Goal: Use online tool/utility: Use online tool/utility

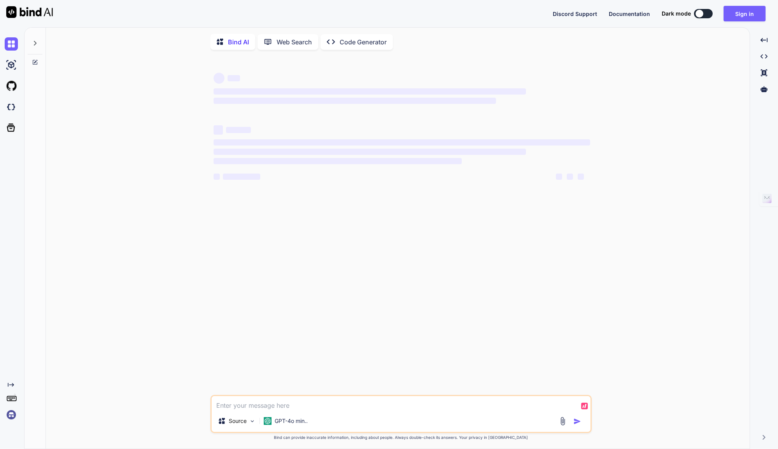
type textarea "x"
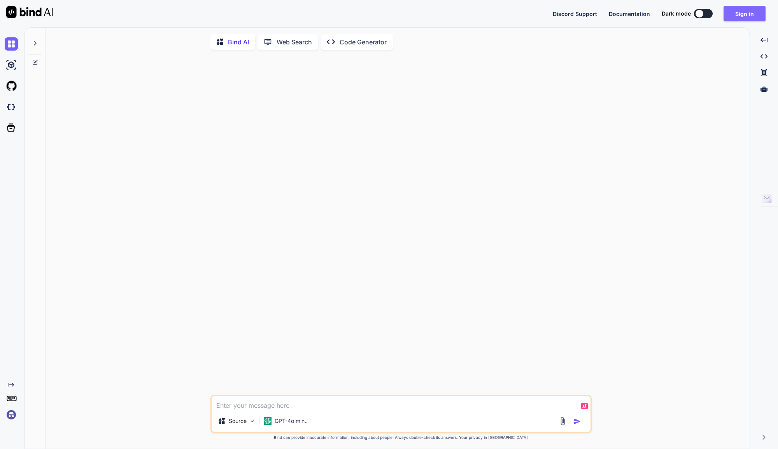
click at [742, 19] on button "Sign in" at bounding box center [744, 14] width 42 height 16
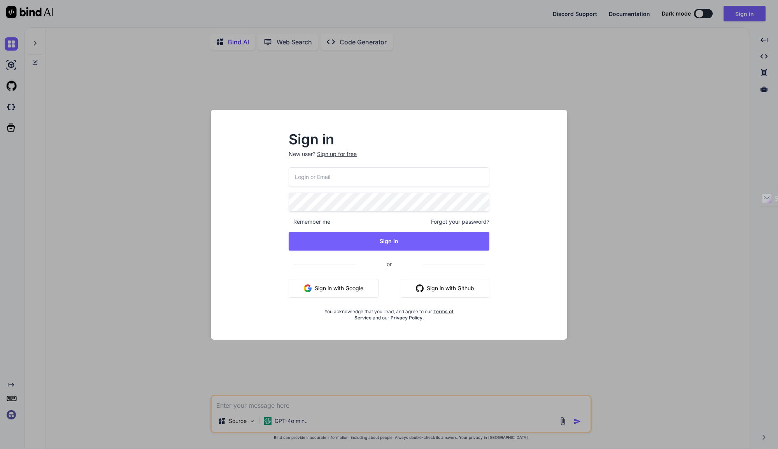
type input "[EMAIL_ADDRESS][DOMAIN_NAME]"
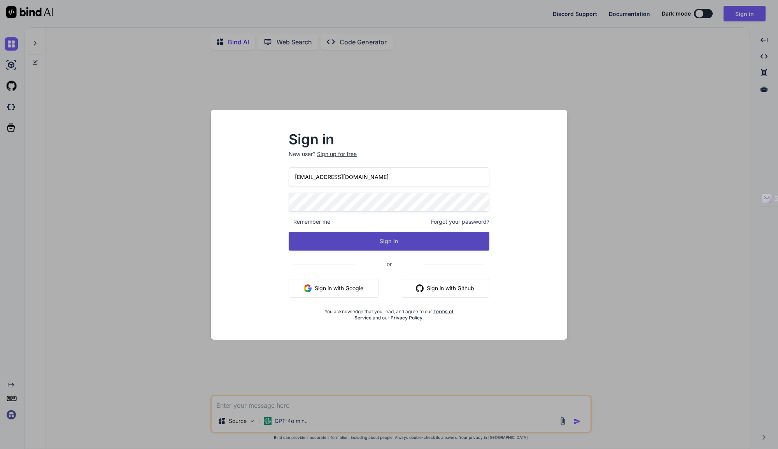
click at [381, 245] on button "Sign In" at bounding box center [389, 241] width 201 height 19
click at [385, 244] on button "Sign In" at bounding box center [389, 241] width 201 height 19
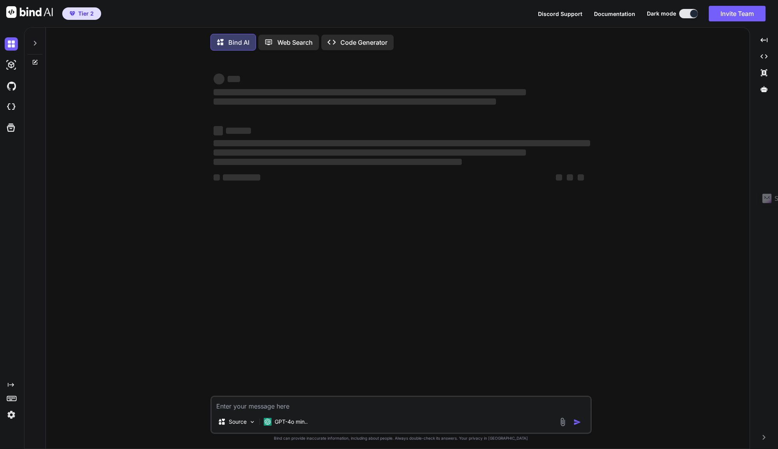
type textarea "x"
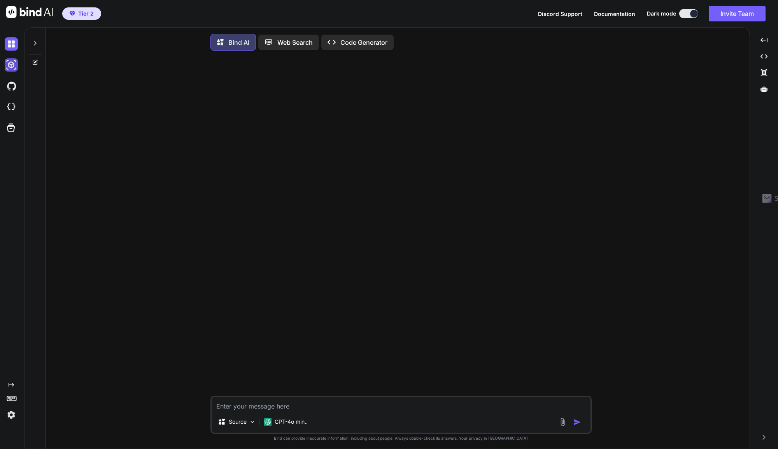
click at [12, 65] on img at bounding box center [11, 64] width 13 height 13
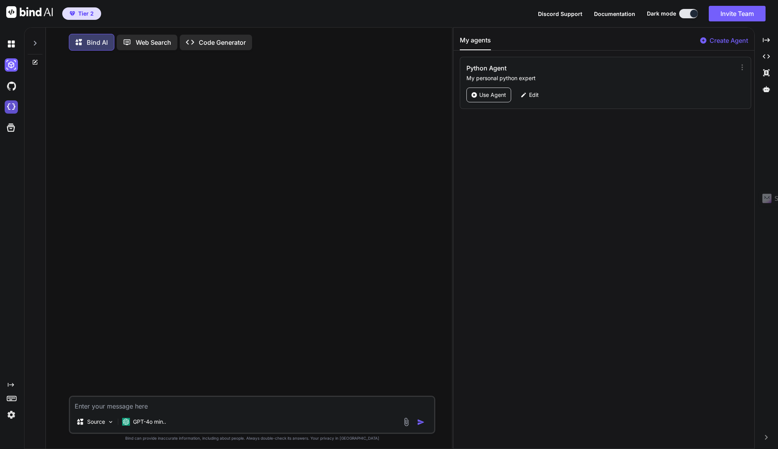
click at [12, 106] on img at bounding box center [11, 106] width 13 height 13
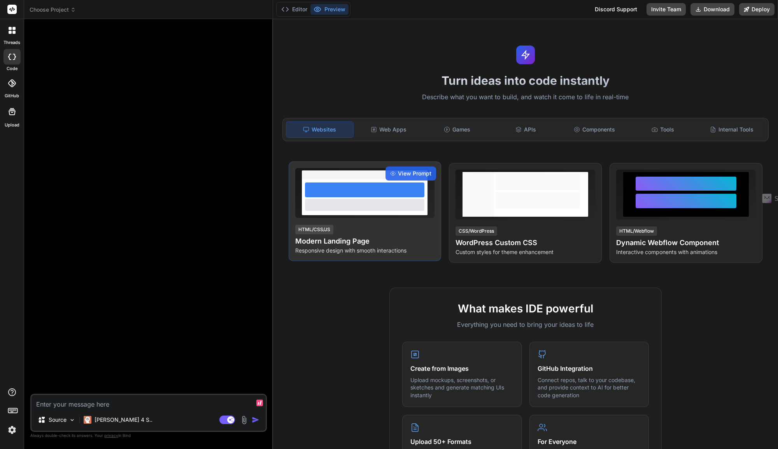
type textarea "x"
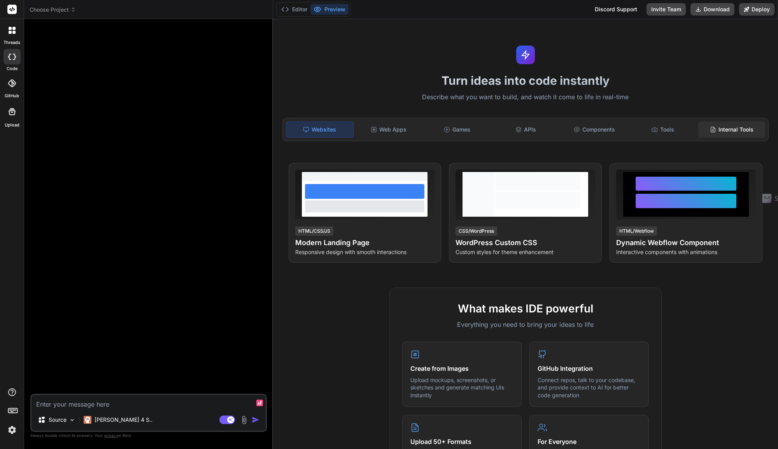
click at [722, 133] on div "Internal Tools" at bounding box center [731, 129] width 67 height 16
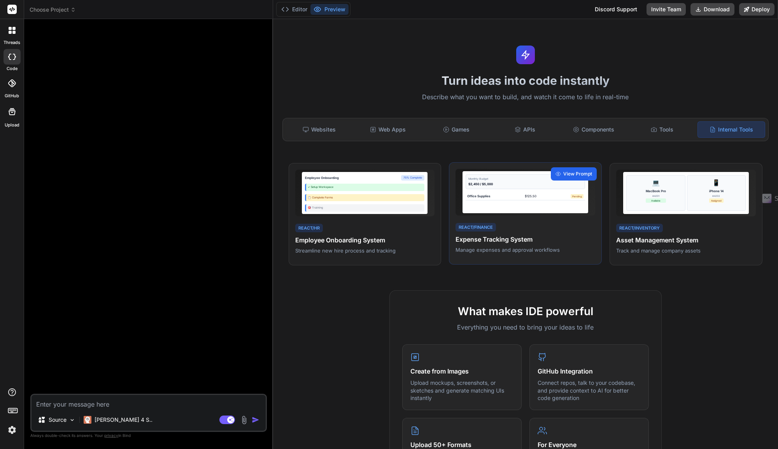
click at [572, 173] on span "View Prompt" at bounding box center [577, 173] width 29 height 7
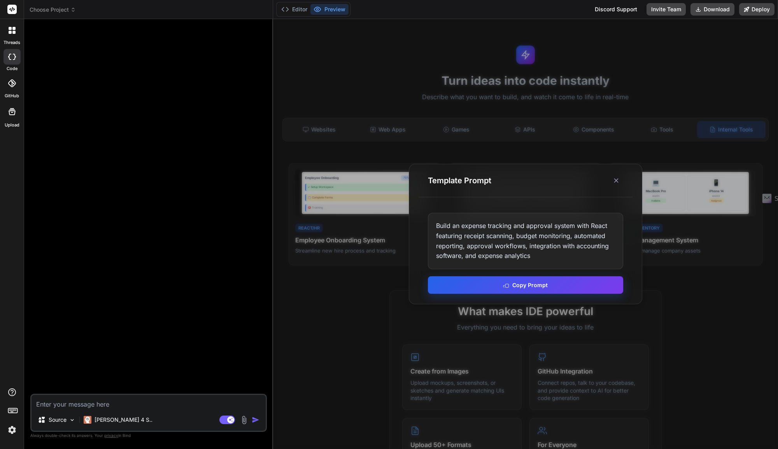
click at [536, 284] on button "Copy Prompt" at bounding box center [525, 285] width 195 height 18
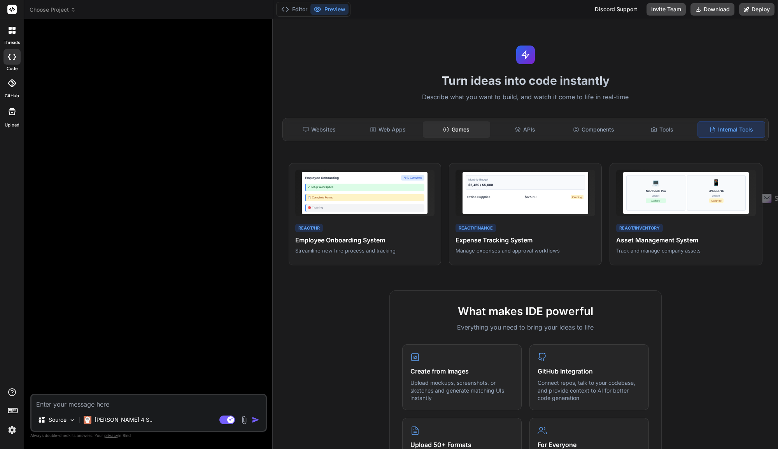
click at [465, 130] on div "Games" at bounding box center [456, 129] width 67 height 16
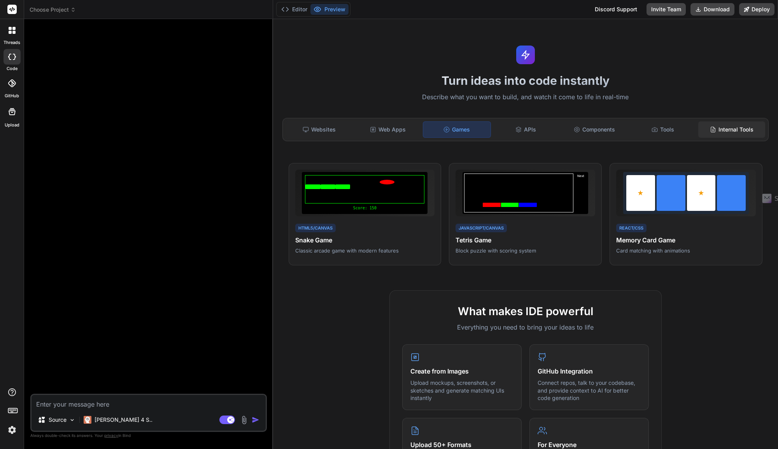
click at [725, 129] on div "Internal Tools" at bounding box center [731, 129] width 67 height 16
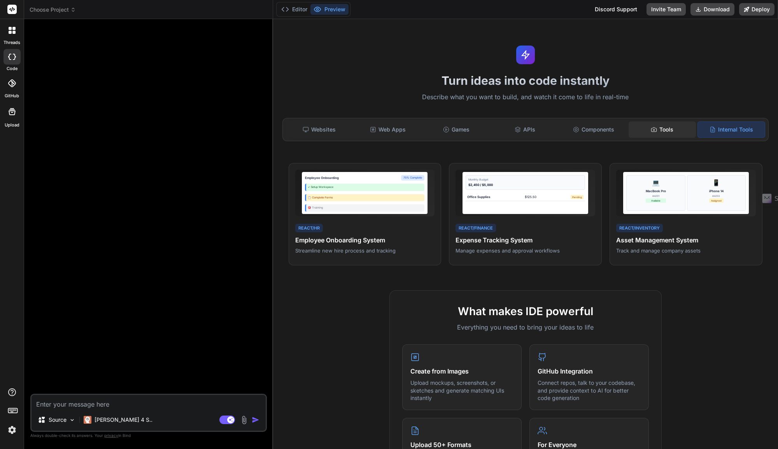
click at [662, 129] on div "Tools" at bounding box center [662, 129] width 67 height 16
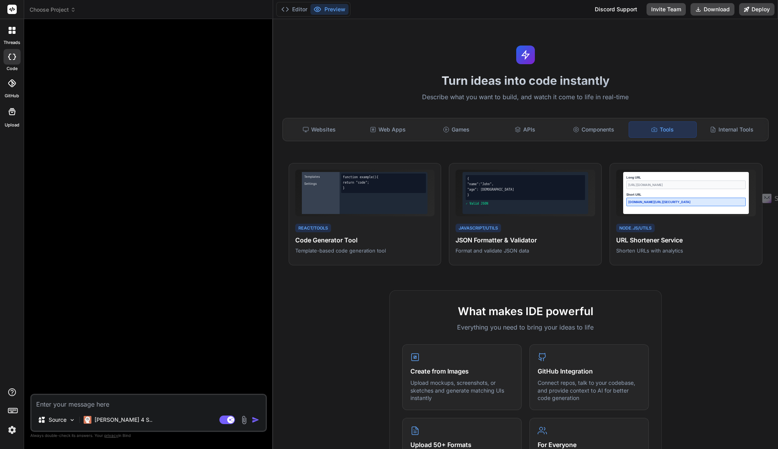
click at [9, 434] on img at bounding box center [11, 429] width 13 height 13
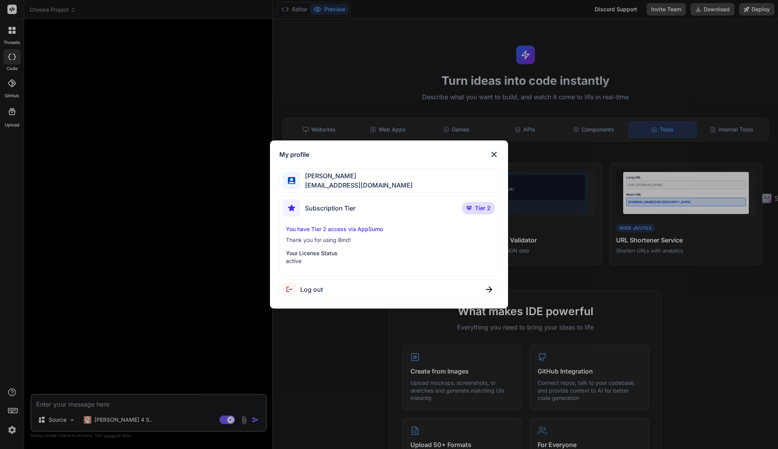
click at [186, 285] on div "My profile [PERSON_NAME] [EMAIL_ADDRESS][DOMAIN_NAME] Subscription Tier Tier 2 …" at bounding box center [389, 224] width 778 height 449
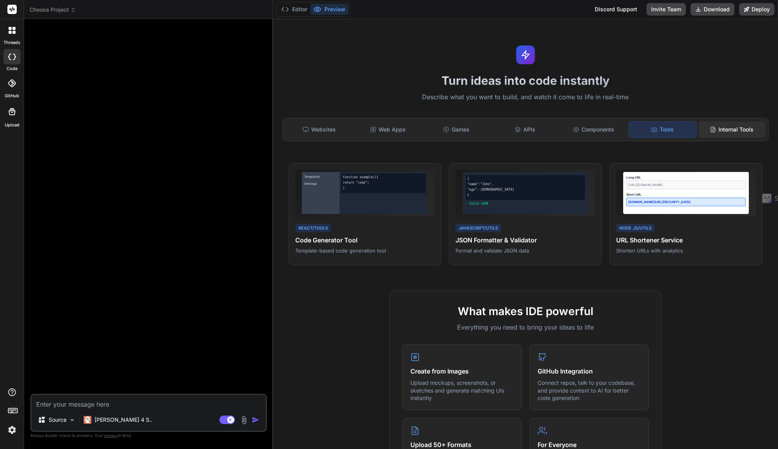
click at [718, 134] on div "Internal Tools" at bounding box center [731, 129] width 67 height 16
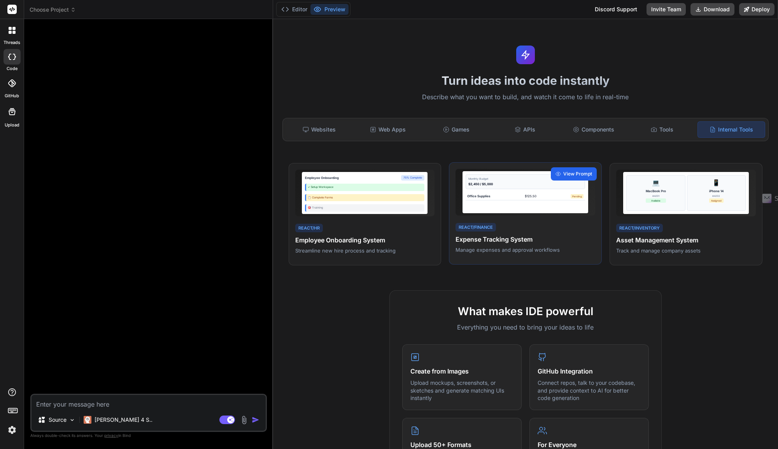
click at [572, 174] on span "View Prompt" at bounding box center [577, 173] width 29 height 7
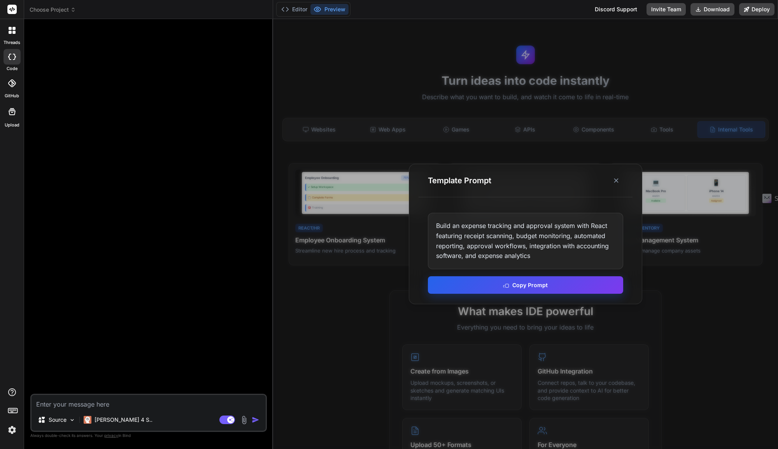
click at [541, 284] on button "Copy Prompt" at bounding box center [525, 285] width 195 height 18
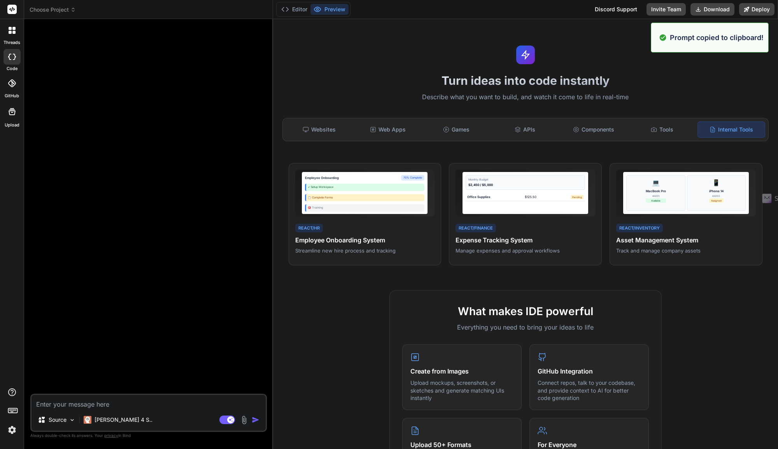
click at [90, 405] on textarea at bounding box center [149, 402] width 234 height 14
paste textarea "Build an expense tracking and approval system with React featuring receipt scan…"
type textarea "Build an expense tracking and approval system with React featuring receipt scan…"
type textarea "x"
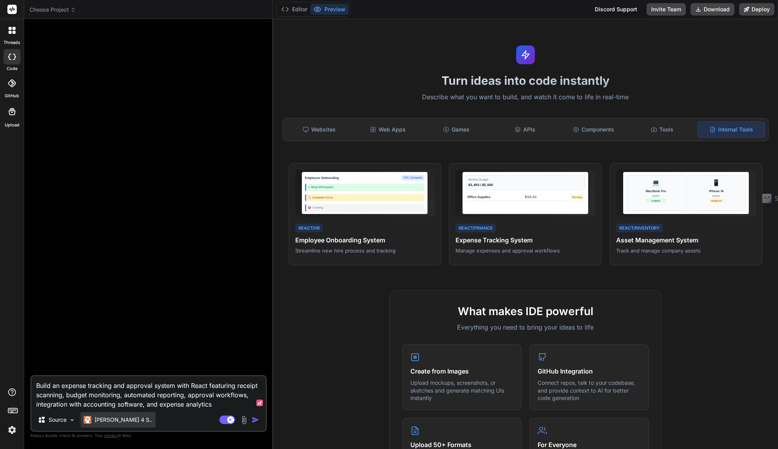
type textarea "Build an expense tracking and approval system with React featuring receipt scan…"
click at [112, 422] on p "[PERSON_NAME] 4 S.." at bounding box center [124, 420] width 58 height 8
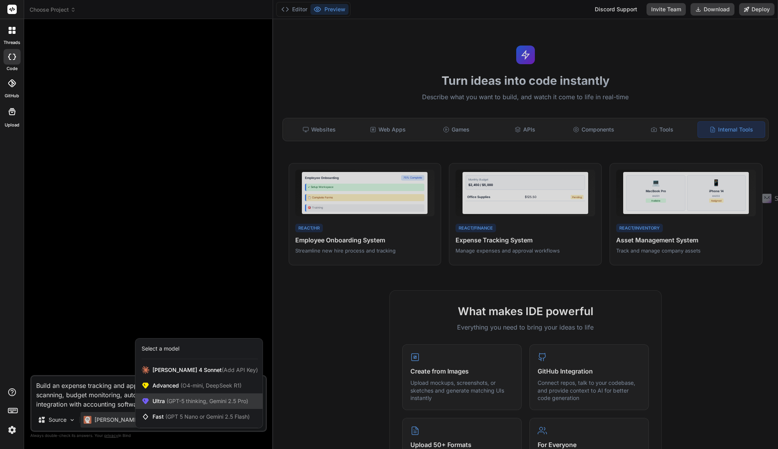
click at [191, 399] on span "(GPT-5 thinking, Gemini 2.5 Pro)" at bounding box center [206, 401] width 83 height 7
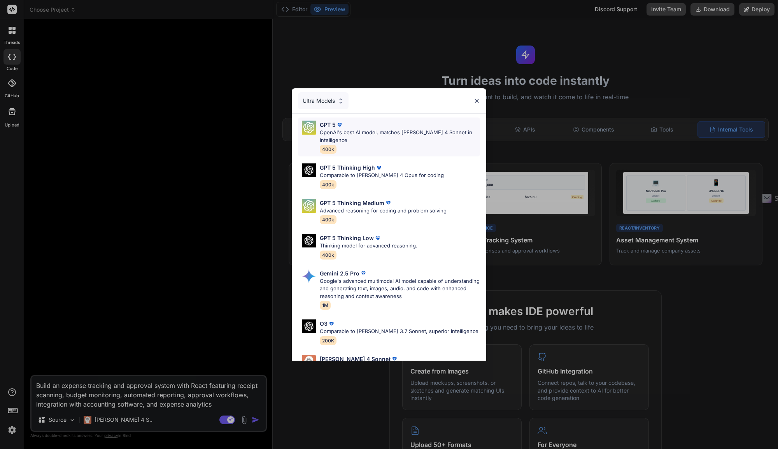
click at [389, 138] on p "OpenAI's best AI model, matches [PERSON_NAME] 4 Sonnet in Intelligence" at bounding box center [400, 136] width 160 height 15
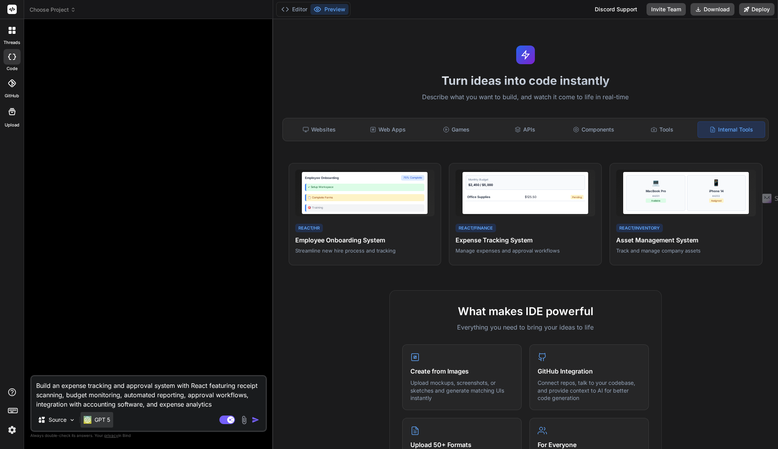
click at [93, 420] on div "GPT 5" at bounding box center [97, 420] width 26 height 8
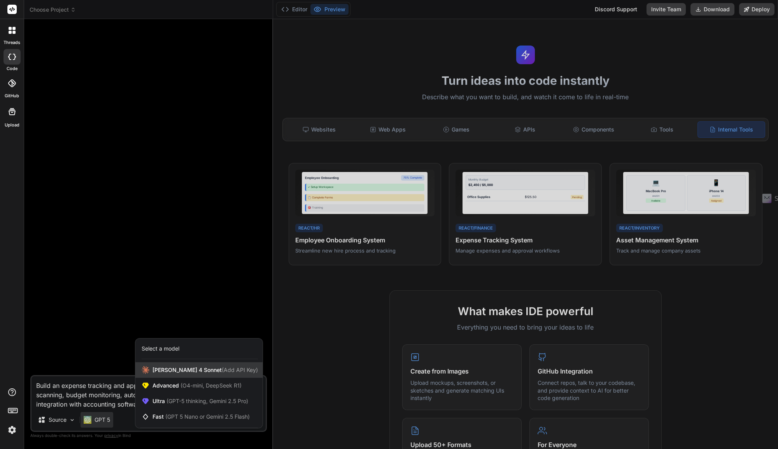
click at [203, 373] on span "[PERSON_NAME] 4 Sonnet (Add API Key)" at bounding box center [204, 370] width 105 height 8
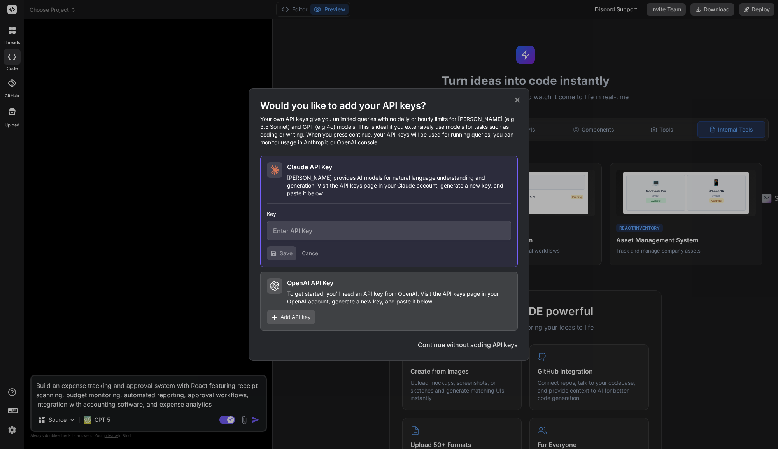
click at [519, 103] on icon at bounding box center [517, 100] width 9 height 9
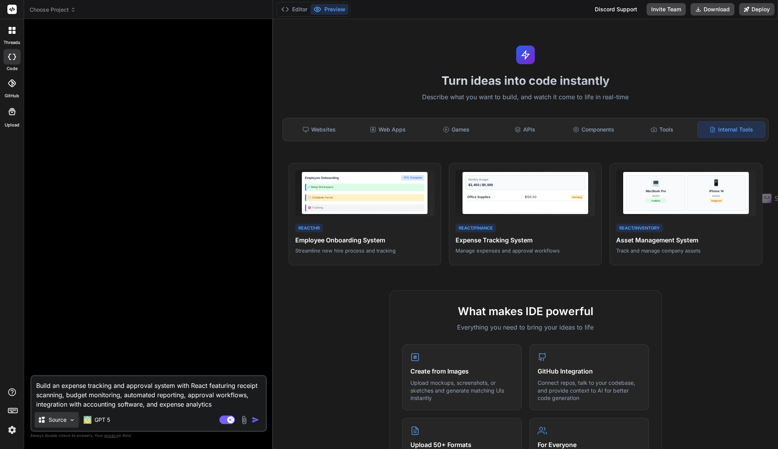
click at [68, 421] on div "Source" at bounding box center [57, 420] width 44 height 16
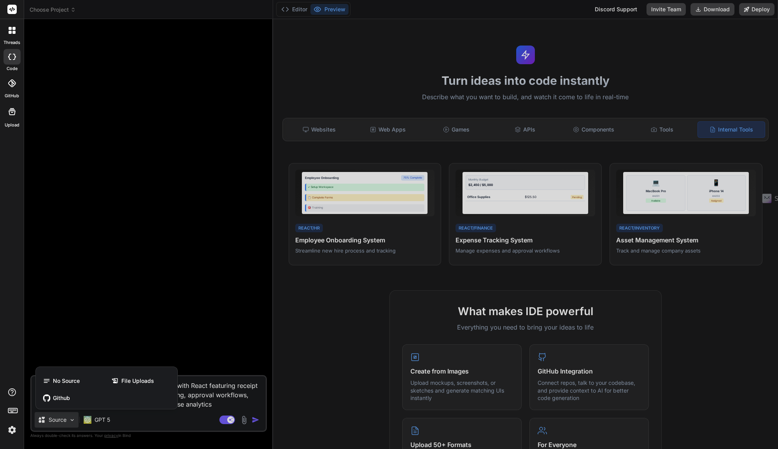
click at [154, 428] on div at bounding box center [389, 224] width 778 height 449
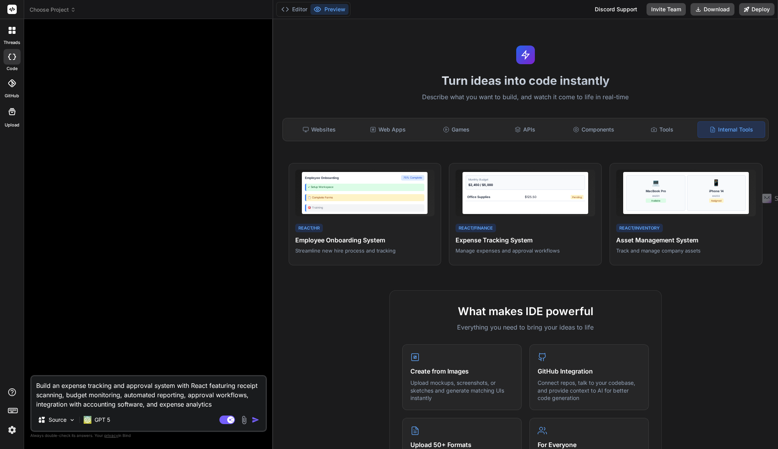
click at [257, 421] on img "button" at bounding box center [256, 420] width 8 height 8
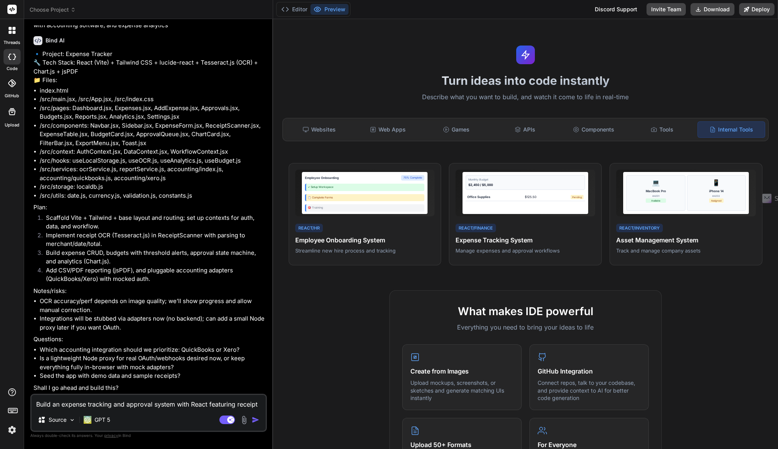
scroll to position [56, 0]
type textarea "x"
click at [100, 403] on textarea "Build an expense tracking and approval system with React featuring receipt scan…" at bounding box center [149, 402] width 234 height 14
click at [68, 400] on textarea "Build an expense tracking and approval system with React featuring receipt scan…" at bounding box center [149, 402] width 234 height 14
type textarea "Y"
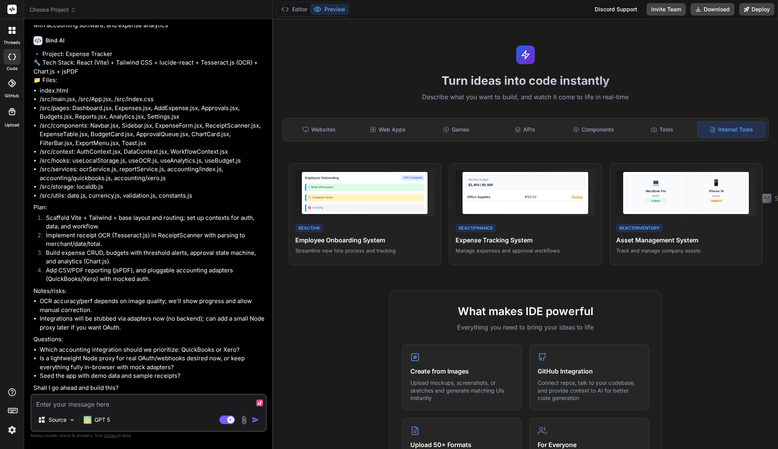
type textarea "x"
type textarea "Ye"
type textarea "x"
type textarea "Yes"
type textarea "x"
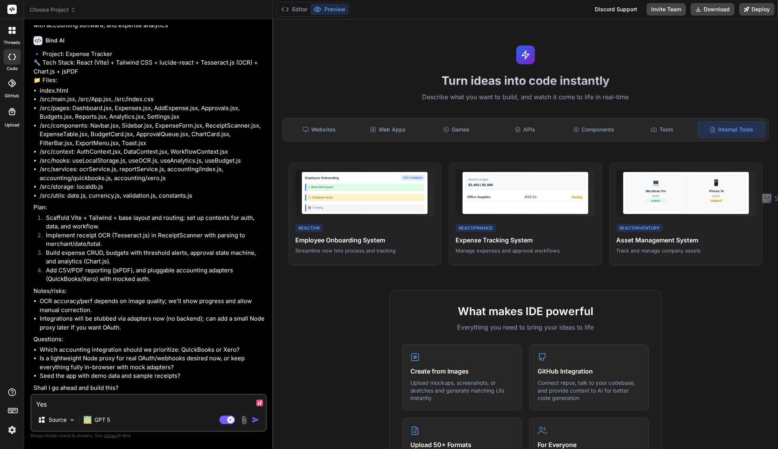
type textarea "Yes,"
type textarea "x"
type textarea "Yes,"
type textarea "x"
type textarea "Yes, b"
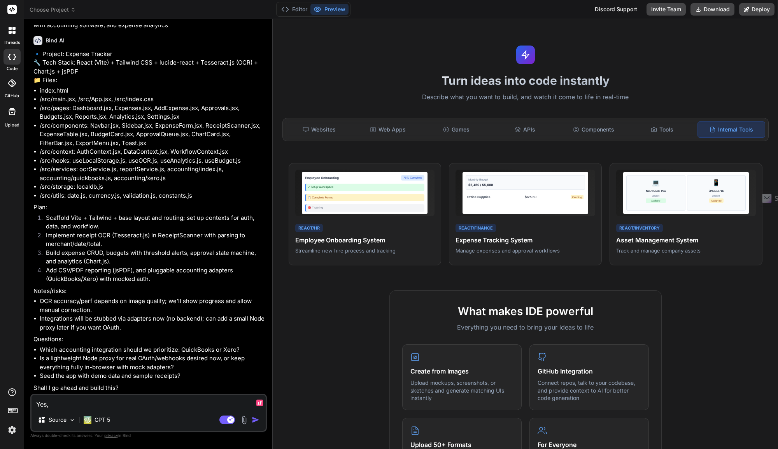
type textarea "x"
type textarea "Yes, bu"
type textarea "x"
type textarea "Yes, [PERSON_NAME]"
type textarea "x"
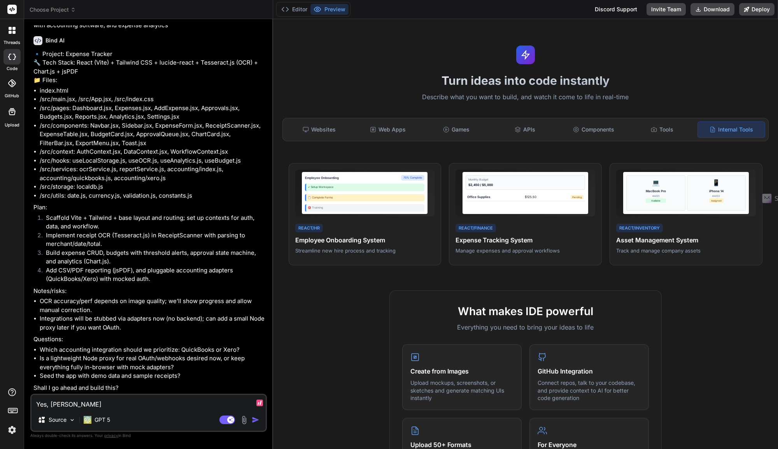
type textarea "Yes, buil"
type textarea "x"
type textarea "Yes, build"
type textarea "x"
type textarea "Yes, build"
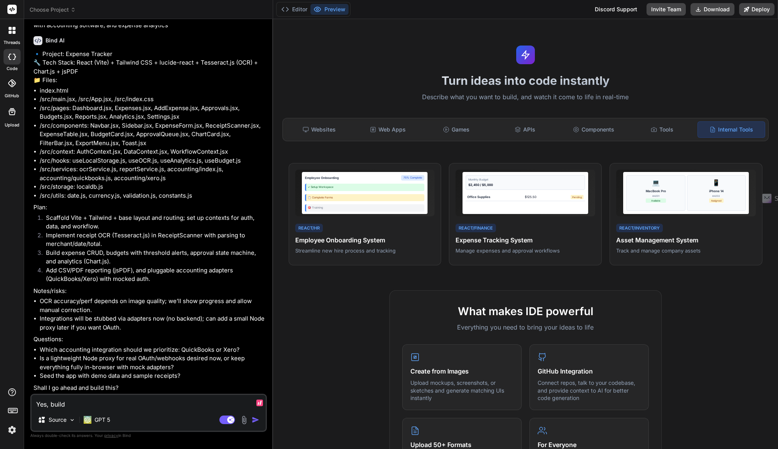
type textarea "x"
type textarea "Yes, build w"
type textarea "x"
type textarea "Yes, build wi"
type textarea "x"
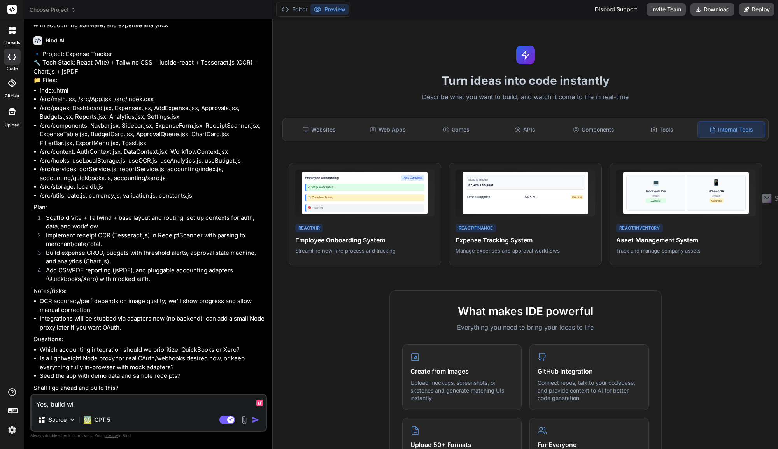
type textarea "Yes, build wit"
type textarea "x"
type textarea "Yes, build with"
type textarea "x"
type textarea "Yes, build with"
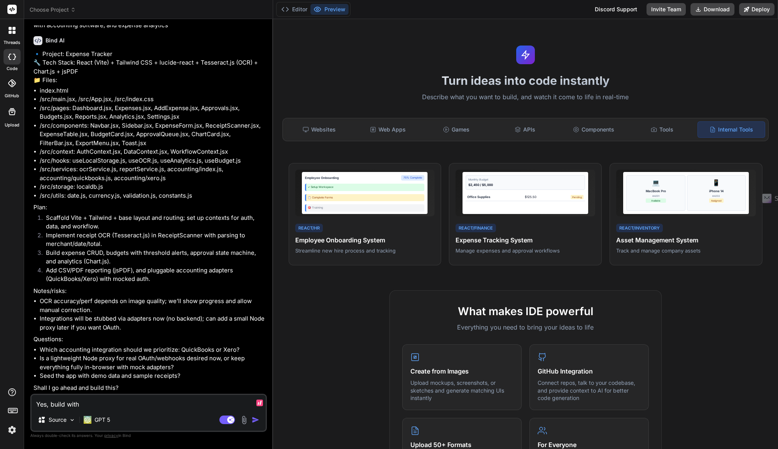
type textarea "x"
type textarea "Yes, build with m"
type textarea "x"
type textarea "Yes, build with mo"
type textarea "x"
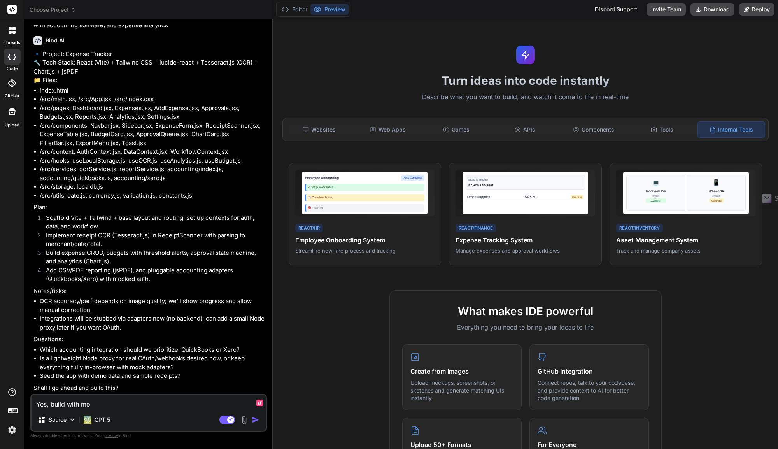
type textarea "Yes, build with moc"
type textarea "x"
type textarea "Yes, build with mock"
type textarea "x"
type textarea "Yes, build with mock"
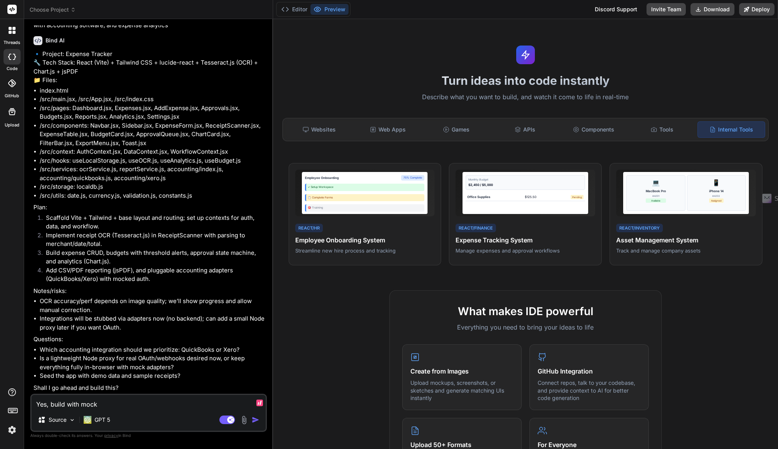
type textarea "x"
type textarea "Yes, build with mock a"
type textarea "x"
type textarea "Yes, build with mock ad"
type textarea "x"
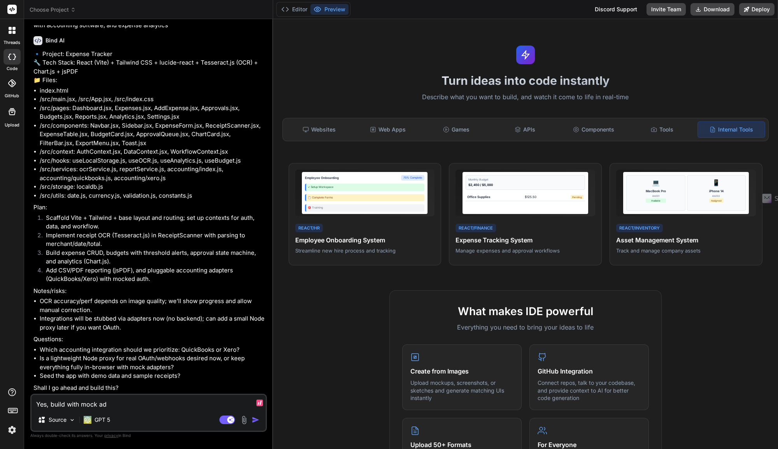
type textarea "Yes, build with [PERSON_NAME]"
type textarea "x"
type textarea "Yes, build with mock adap"
type textarea "x"
type textarea "Yes, build with mock adapt"
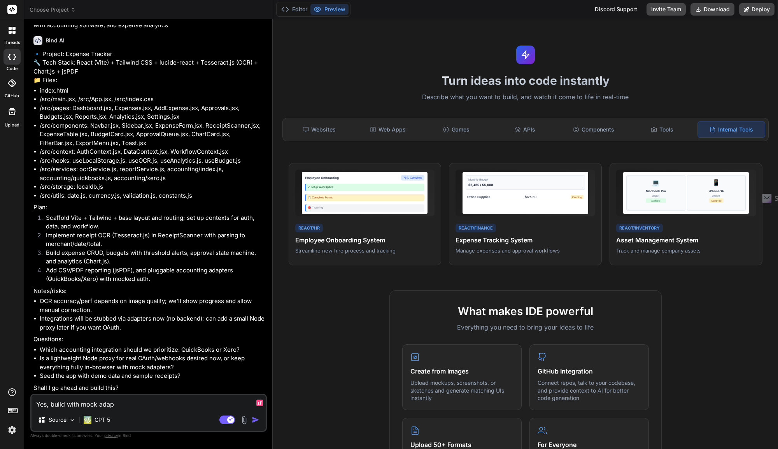
type textarea "x"
type textarea "Yes, build with mock adapte"
type textarea "x"
type textarea "Yes, build with mock adapter"
type textarea "x"
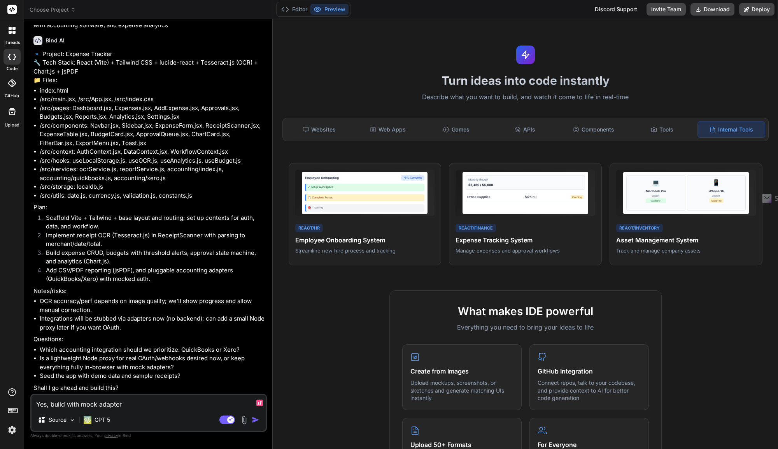
type textarea "Yes, build with mock adapters"
type textarea "x"
type textarea "Yes, build with mock adapters,"
type textarea "x"
type textarea "Yes, build with mock adapters,"
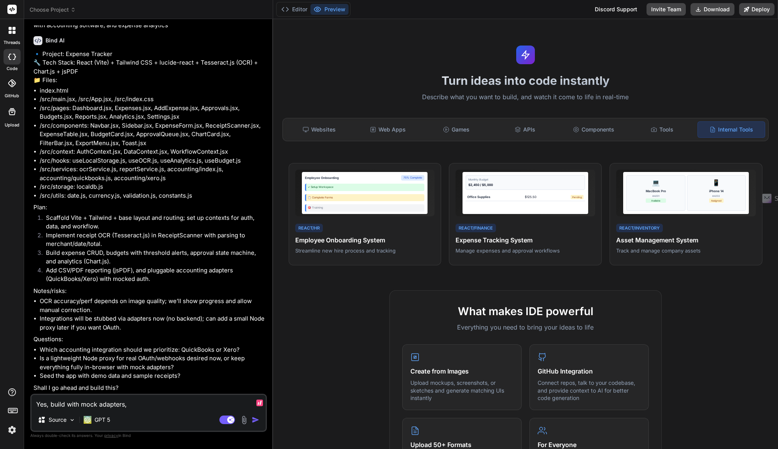
type textarea "x"
type textarea "Yes, build with mock adapters, p"
type textarea "x"
type textarea "Yes, build with mock adapters, pr"
type textarea "x"
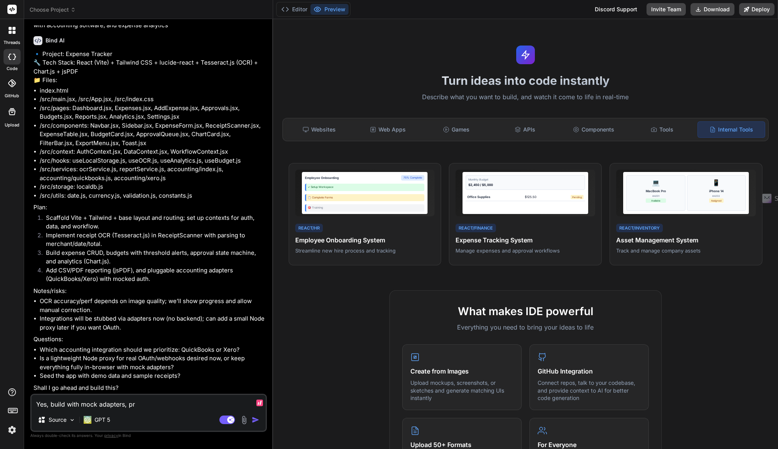
type textarea "Yes, build with mock adapters, pri"
type textarea "x"
type textarea "Yes, build with mock adapters, prio"
type textarea "x"
type textarea "Yes, build with mock adapters, prior"
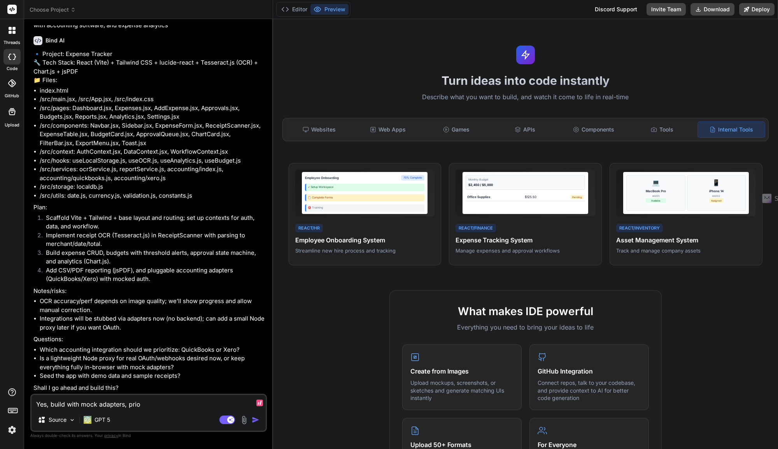
type textarea "x"
type textarea "Yes, build with mock adapters, priori"
type textarea "x"
type textarea "Yes, build with mock adapters, priorit"
type textarea "x"
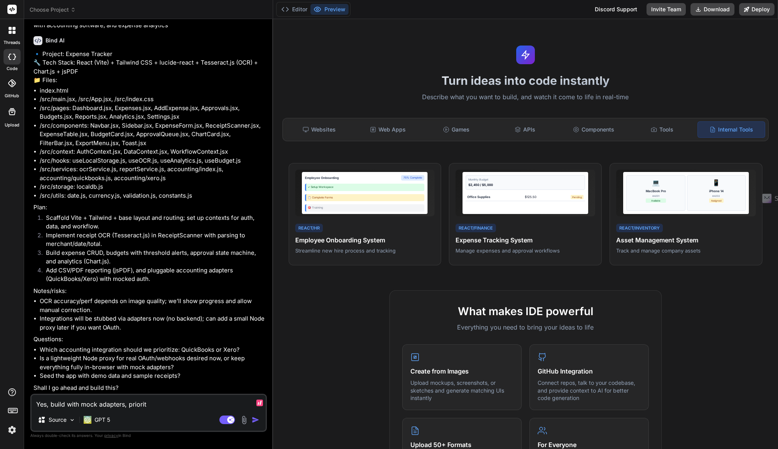
type textarea "Yes, build with mock adapters, prioriti"
type textarea "x"
type textarea "Yes, build with mock adapters, prioritiz"
type textarea "x"
type textarea "Yes, build with mock adapters, prioritize"
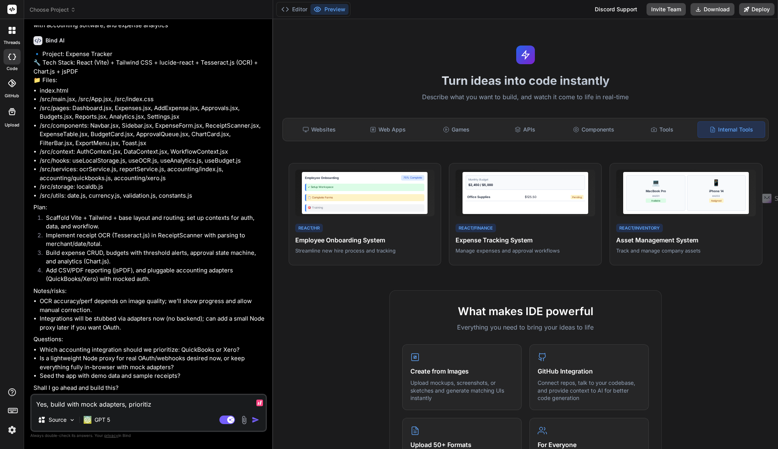
type textarea "x"
type textarea "Yes, build with mock adapters, prioritize"
type textarea "x"
type textarea "Yes, build with mock adapters, prioritize Q"
type textarea "x"
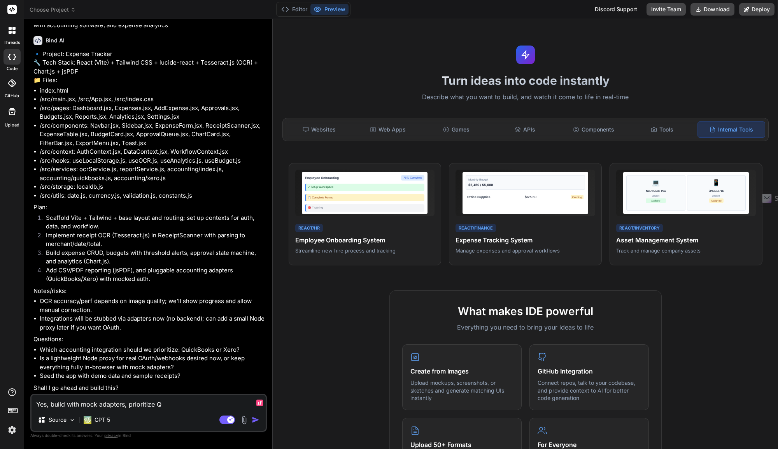
type textarea "Yes, build with mock adapters, prioritize Qu"
type textarea "x"
type textarea "Yes, build with mock adapters, prioritize Qui"
type textarea "x"
type textarea "Yes, build with mock adapters, prioritize Quic"
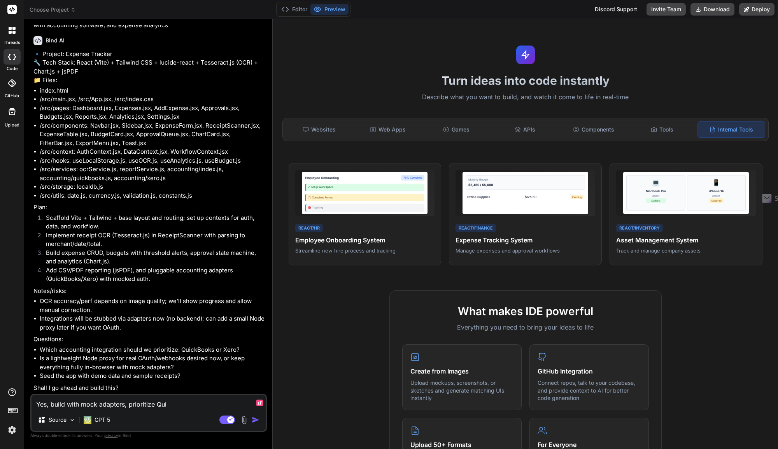
type textarea "x"
type textarea "Yes, build with mock adapters, prioritize Quick"
type textarea "x"
type textarea "Yes, build with mock adapters, prioritize Quickb"
type textarea "x"
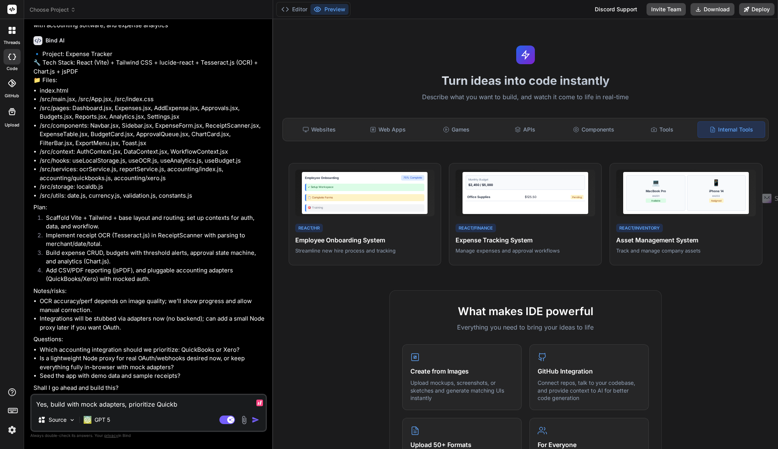
type textarea "Yes, build with mock adapters, prioritize Quickbo"
type textarea "x"
type textarea "Yes, build with mock adapters, prioritize Quickboo"
type textarea "x"
type textarea "Yes, build with mock adapters, prioritize Quickbook"
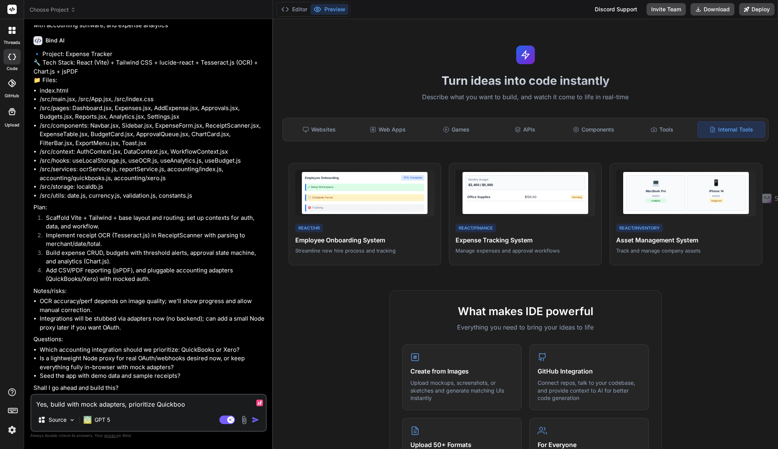
type textarea "x"
type textarea "Yes, build with mock adapters, prioritize Quickbooks"
type textarea "x"
type textarea "Yes, build with mock adapters, prioritize Quickbooks"
type textarea "x"
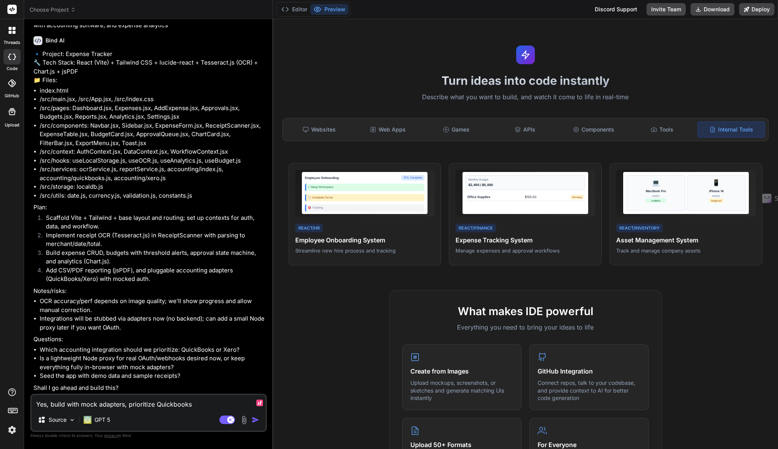
type textarea "Yes, build with mock adapters, prioritize Quickbooks i"
type textarea "x"
type textarea "Yes, build with mock adapters, prioritize Quickbooks in"
type textarea "x"
type textarea "Yes, build with mock adapters, prioritize Quickbooks int"
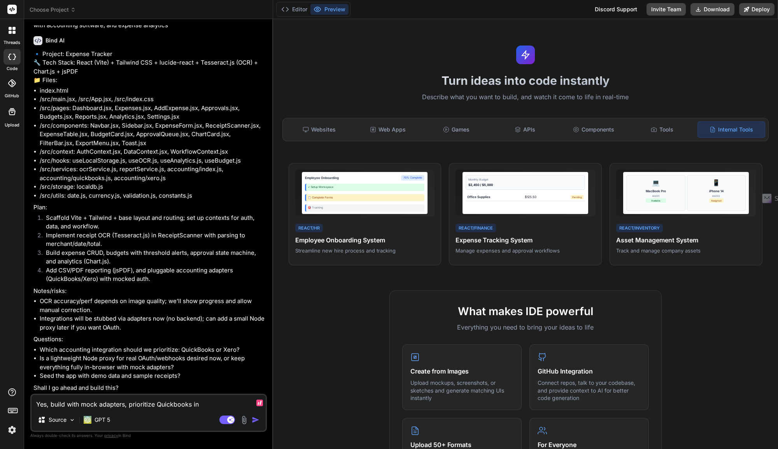
type textarea "x"
type textarea "Yes, build with mock adapters, prioritize Quickbooks inte"
type textarea "x"
type textarea "Yes, build with mock adapters, prioritize Quickbooks integ"
type textarea "x"
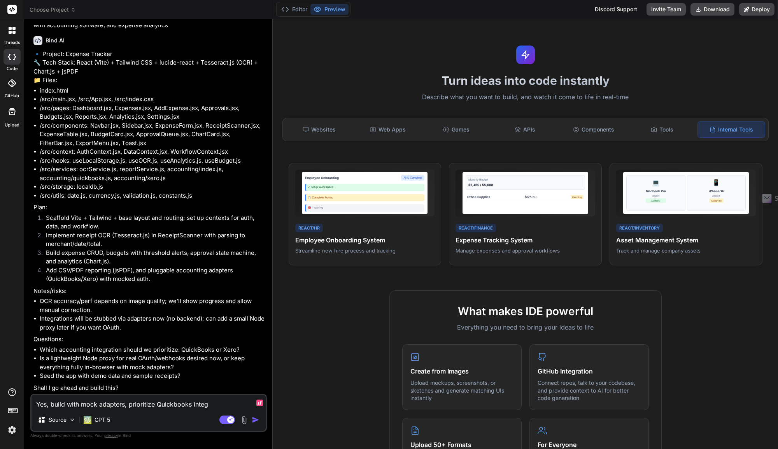
type textarea "Yes, build with mock adapters, prioritize Quickbooks integr"
type textarea "x"
type textarea "Yes, build with mock adapters, prioritize Quickbooks integra"
type textarea "x"
type textarea "Yes, build with mock adapters, prioritize Quickbooks integrat"
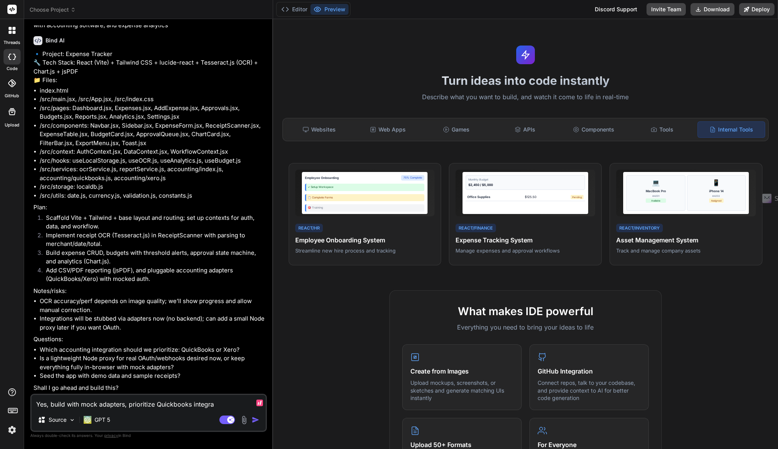
type textarea "x"
type textarea "Yes, build with mock adapters, prioritize Quickbooks integrati"
type textarea "x"
type textarea "Yes, build with mock adapters, prioritize Quickbooks integratio"
type textarea "x"
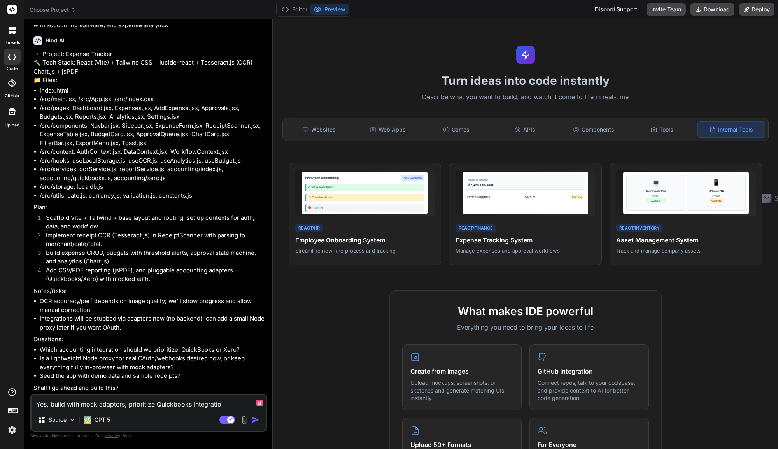
type textarea "Yes, build with mock adapters, prioritize Quickbooks integration"
type textarea "x"
type textarea "Yes, build with mock adapters, prioritize Quickbooks integration"
type textarea "x"
type textarea "Yes, build with mock adapters, prioritize Quickbooks integration a"
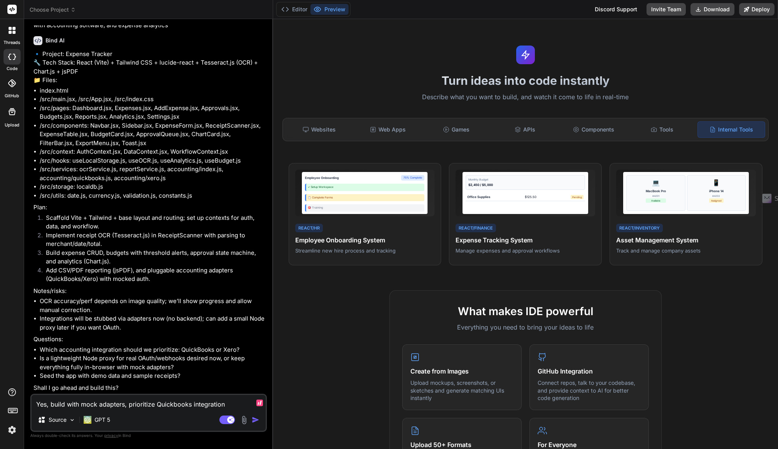
type textarea "x"
type textarea "Yes, build with mock adapters, prioritize Quickbooks integration an"
type textarea "x"
type textarea "Yes, build with mock adapters, prioritize Quickbooks integration and"
type textarea "x"
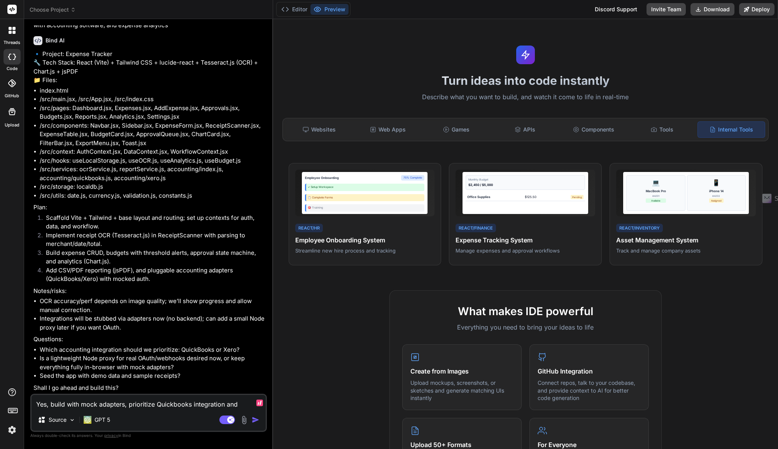
type textarea "Yes, build with mock adapters, prioritize Quickbooks integration and"
type textarea "x"
type textarea "Yes, build with mock adapters, prioritize Quickbooks integration and s"
type textarea "x"
type textarea "Yes, build with mock adapters, prioritize Quickbooks integration and se"
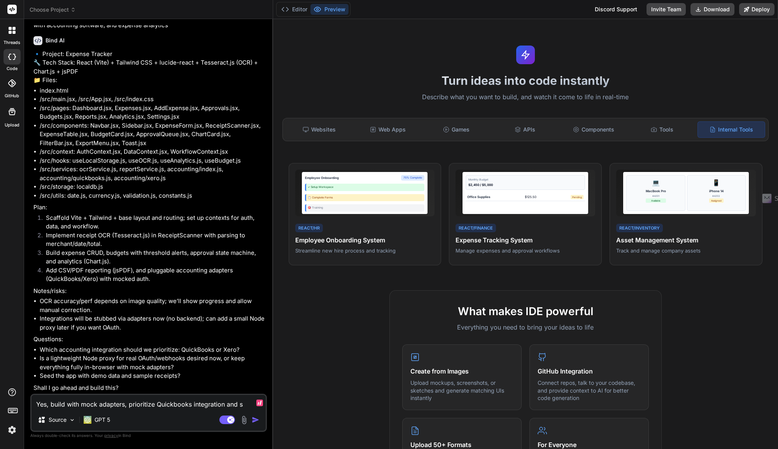
type textarea "x"
type textarea "Yes, build with mock adapters, prioritize Quickbooks integration and see"
type textarea "x"
type textarea "Yes, build with mock adapters, prioritize Quickbooks integration and seed"
type textarea "x"
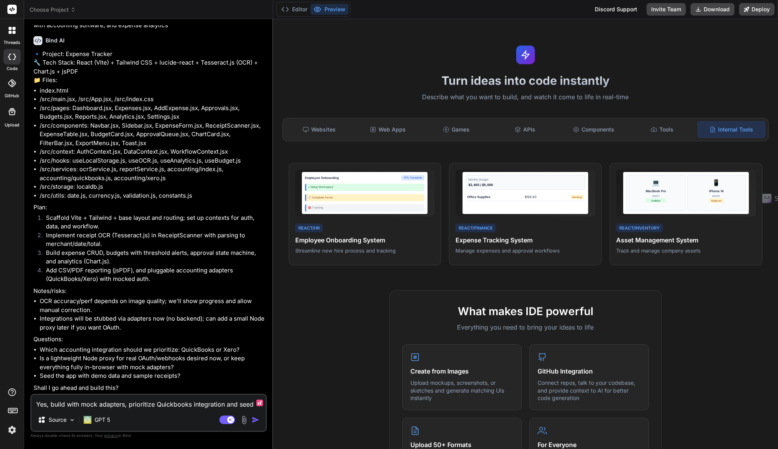
type textarea "Yes, build with mock adapters, prioritize Quickbooks integration and seed"
type textarea "x"
type textarea "Yes, build with mock adapters, prioritize Quickbooks integration and seed w"
type textarea "x"
type textarea "Yes, build with mock adapters, prioritize Quickbooks integration and seed wi"
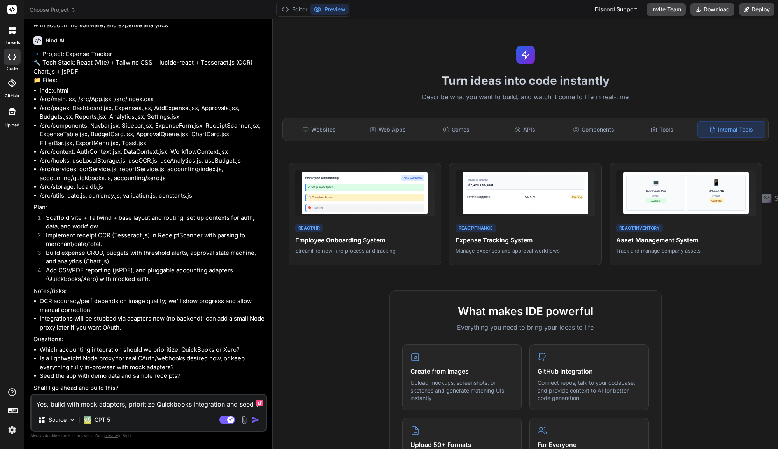
type textarea "x"
type textarea "Yes, build with mock adapters, prioritize Quickbooks integration and seed wit"
type textarea "x"
type textarea "Yes, build with mock adapters, prioritize Quickbooks integration and seed with"
type textarea "x"
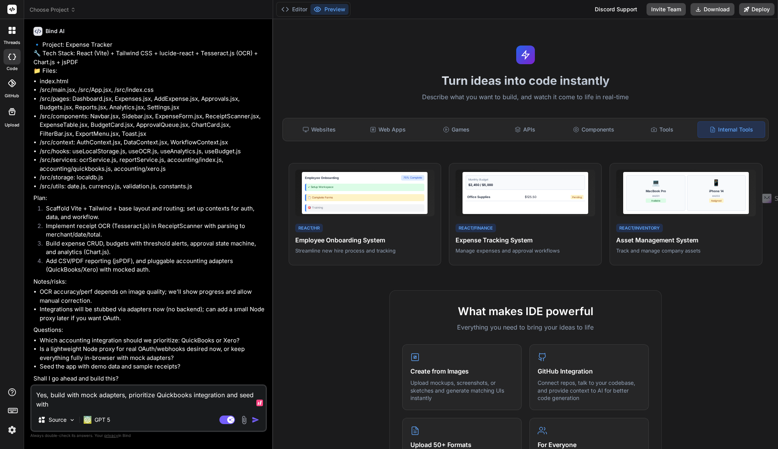
type textarea "Yes, build with mock adapters, prioritize Quickbooks integration and seed with"
type textarea "x"
type textarea "Yes, build with mock adapters, prioritize Quickbooks integration and seed with d"
type textarea "x"
type textarea "Yes, build with mock adapters, prioritize Quickbooks integration and seed with …"
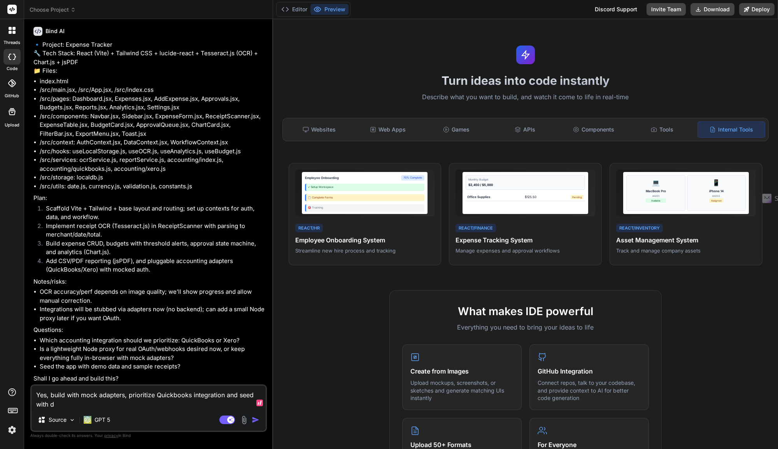
type textarea "x"
type textarea "Yes, build with mock adapters, prioritize Quickbooks integration and seed with …"
type textarea "x"
type textarea "Yes, build with mock adapters, prioritize Quickbooks integration and seed with …"
type textarea "x"
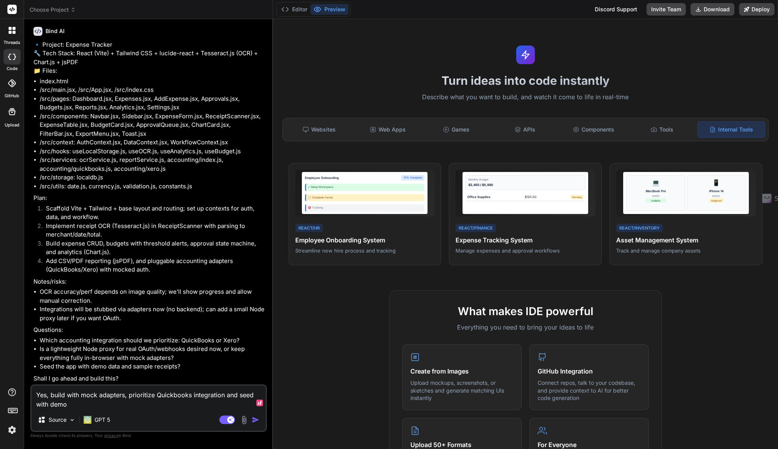
type textarea "Yes, build with mock adapters, prioritize Quickbooks integration and seed with …"
type textarea "x"
type textarea "Yes, build with mock adapters, prioritize Quickbooks integration and seed with …"
type textarea "x"
type textarea "Yes, build with mock adapters, prioritize Quickbooks integration and seed with …"
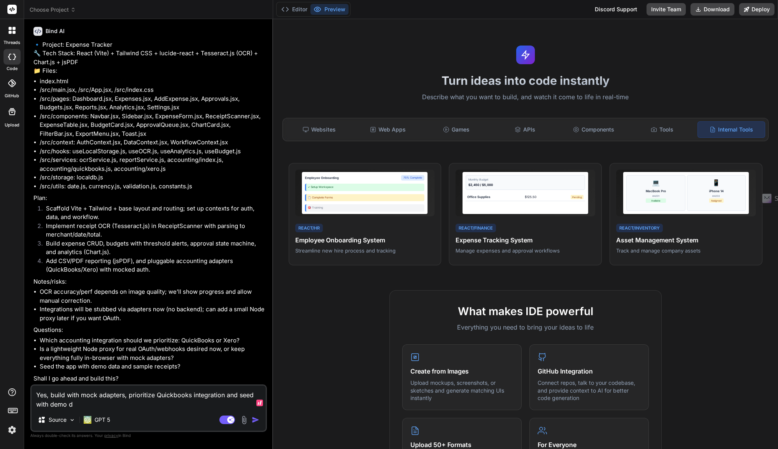
type textarea "x"
type textarea "Yes, build with mock adapters, prioritize Quickbooks integration and seed with …"
type textarea "x"
type textarea "Yes, build with mock adapters, prioritize Quickbooks integration and seed with …"
type textarea "x"
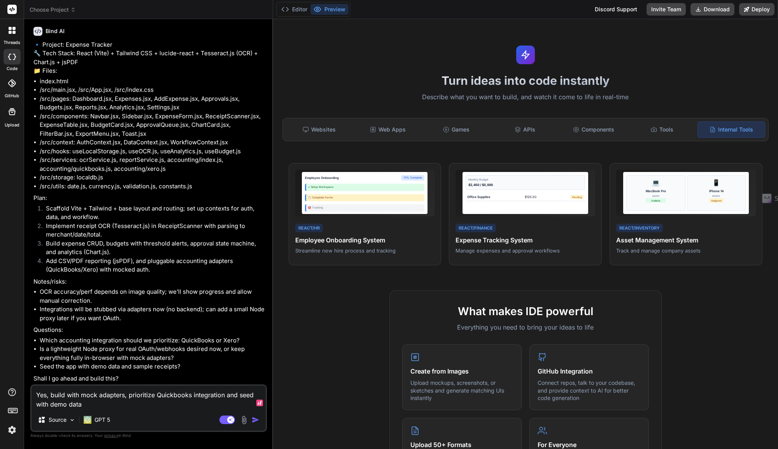
type textarea "Yes, build with mock adapters, prioritize Quickbooks integration and seed with …"
type textarea "x"
type textarea "Yes, build with mock adapters, prioritize Quickbooks integration and seed with …"
type textarea "x"
type textarea "Yes, build with mock adapters, prioritize Quickbooks integration and seed with …"
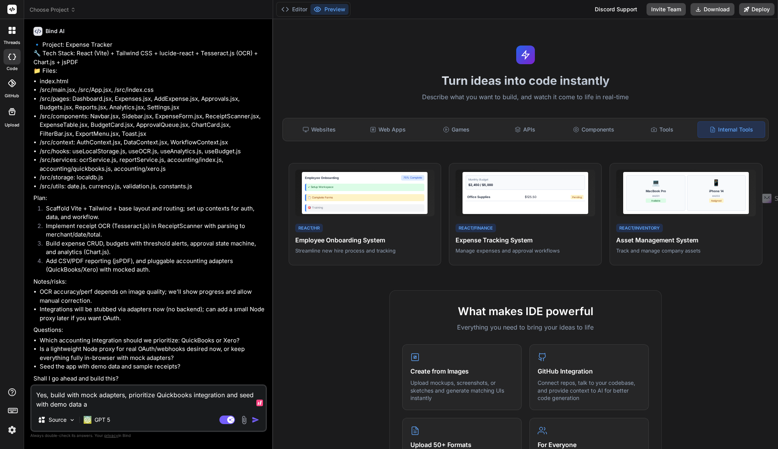
type textarea "x"
type textarea "Yes, build with mock adapters, prioritize Quickbooks integration and seed with …"
type textarea "x"
type textarea "Yes, build with mock adapters, prioritize Quickbooks integration and seed with …"
type textarea "x"
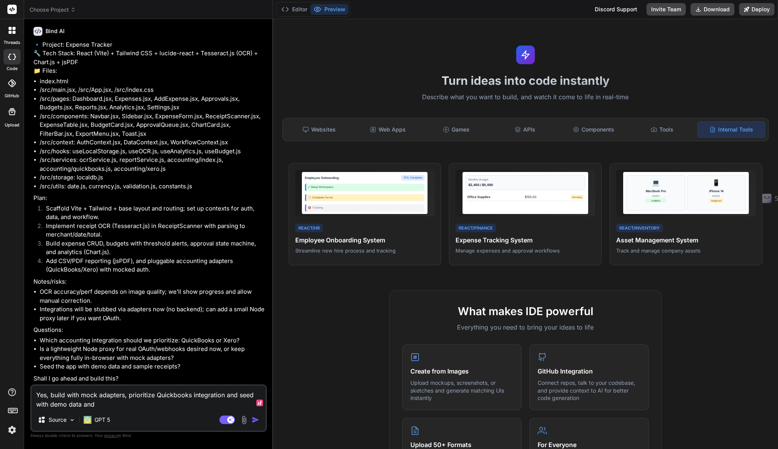
type textarea "Yes, build with mock adapters, prioritize Quickbooks integration and seed with …"
type textarea "x"
type textarea "Yes, build with mock adapters, prioritize Quickbooks integration and seed with …"
type textarea "x"
type textarea "Yes, build with mock adapters, prioritize Quickbooks integration and seed with …"
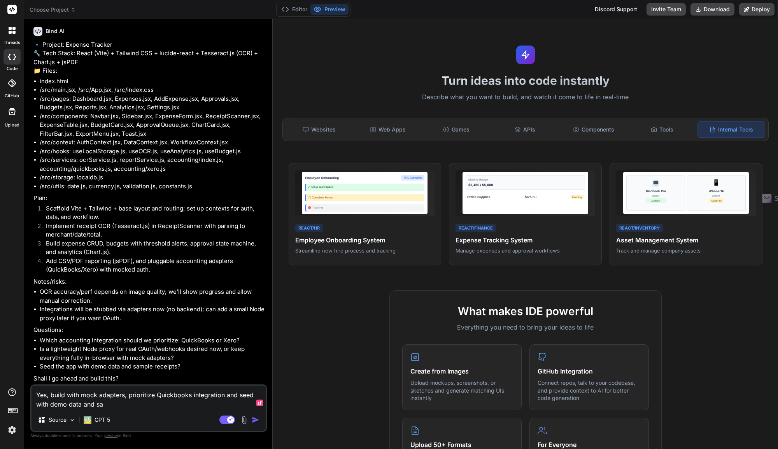
type textarea "x"
type textarea "Yes, build with mock adapters, prioritize Quickbooks integration and seed with …"
type textarea "x"
type textarea "Yes, build with mock adapters, prioritize Quickbooks integration and seed with …"
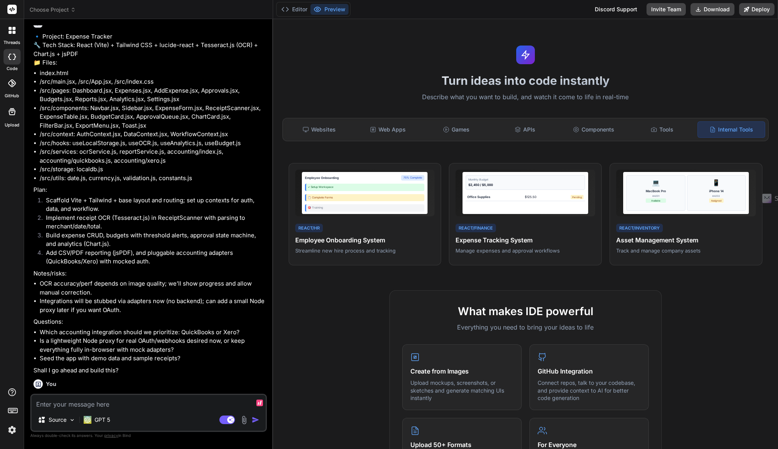
scroll to position [146, 0]
